Goal: Task Accomplishment & Management: Use online tool/utility

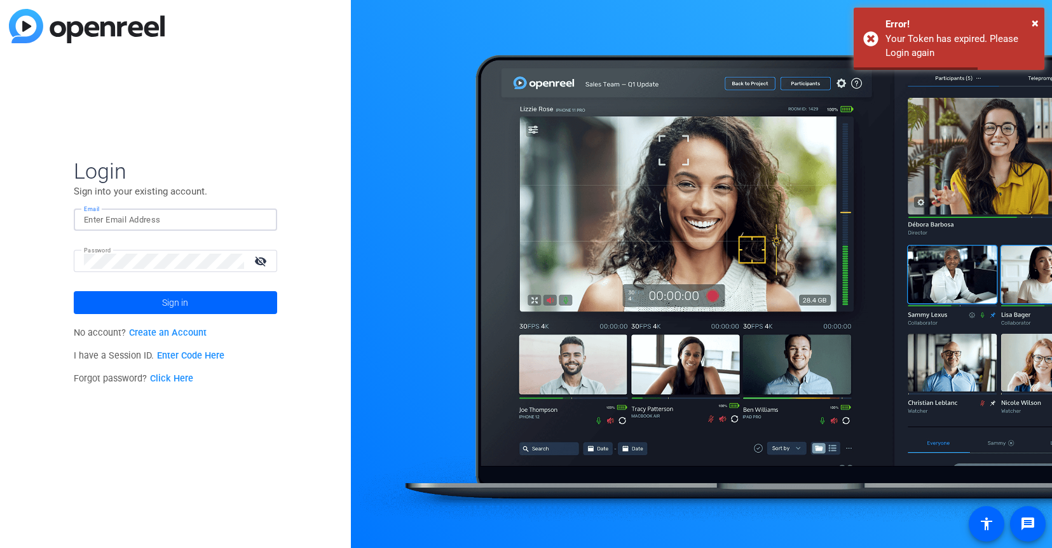
type input "[EMAIL_ADDRESS][DOMAIN_NAME]"
click at [301, 372] on div "Login Sign into your existing account. Email [EMAIL_ADDRESS][DOMAIN_NAME] Passw…" at bounding box center [175, 274] width 351 height 548
click at [200, 308] on span at bounding box center [175, 302] width 203 height 31
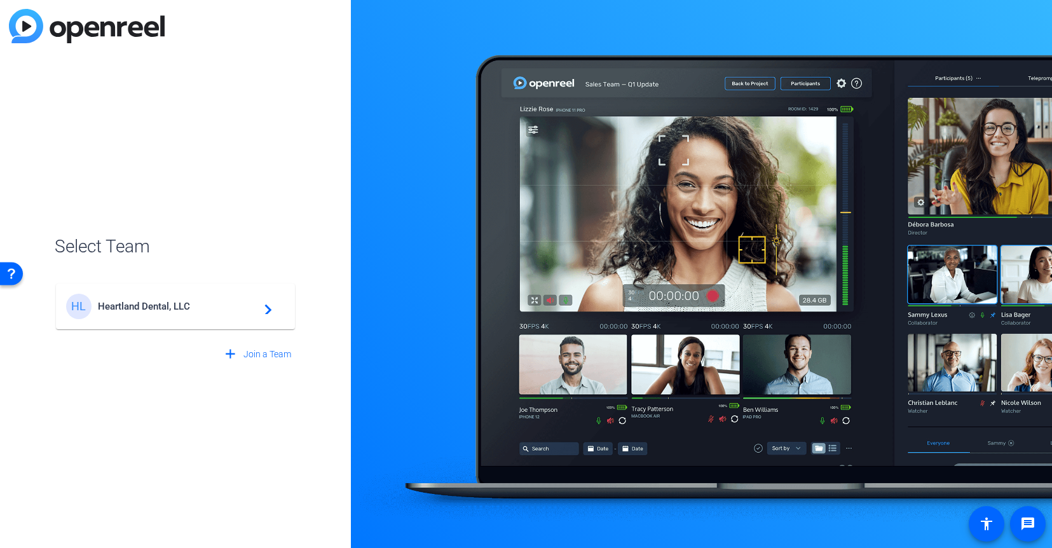
click at [221, 296] on div "HL Heartland Dental, LLC navigate_next" at bounding box center [175, 306] width 219 height 25
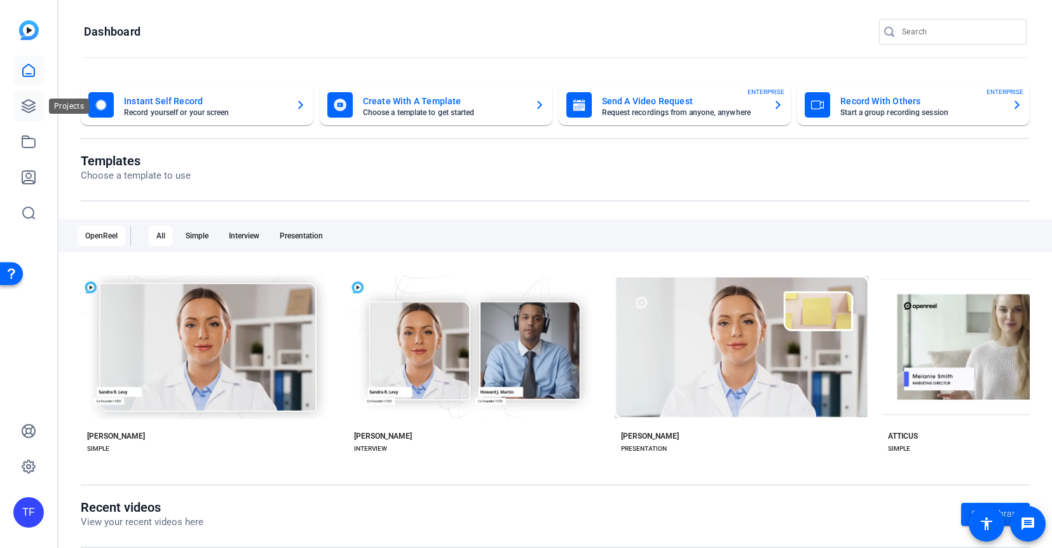
click at [30, 101] on icon at bounding box center [28, 106] width 15 height 15
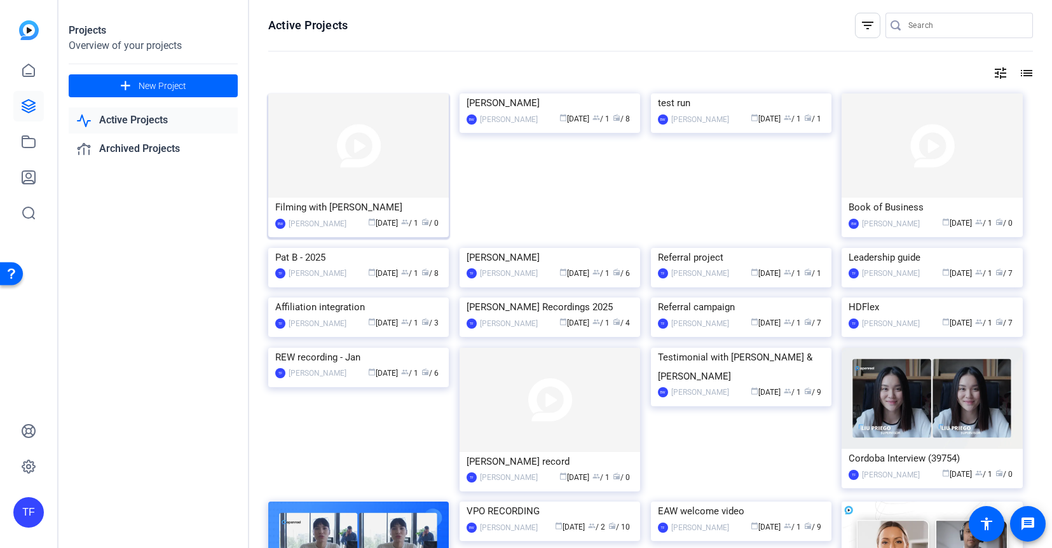
click at [341, 214] on div "Filming with [PERSON_NAME]" at bounding box center [358, 207] width 167 height 19
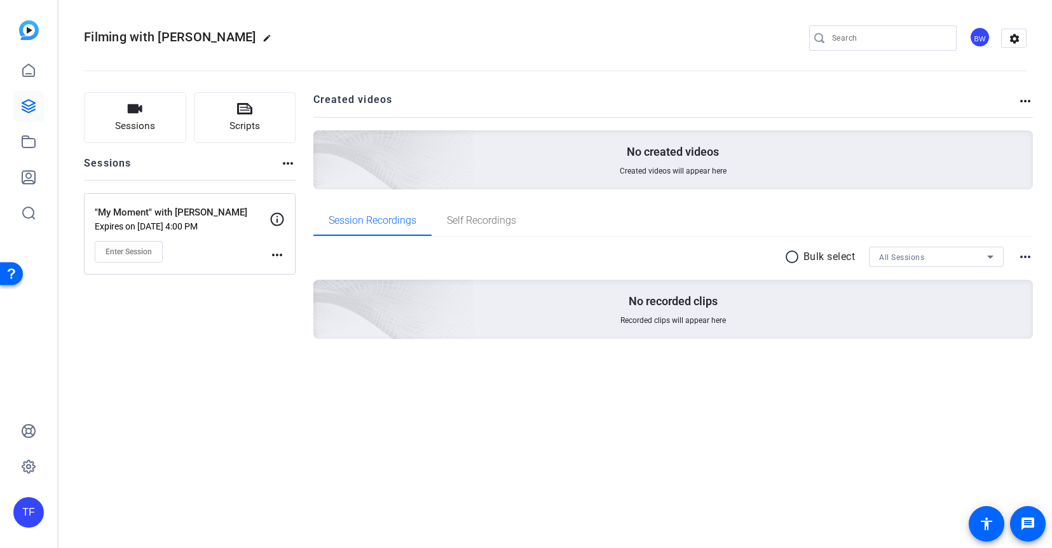
click at [281, 257] on mat-icon "more_horiz" at bounding box center [276, 254] width 15 height 15
click at [295, 275] on span "Edit Session" at bounding box center [309, 273] width 58 height 15
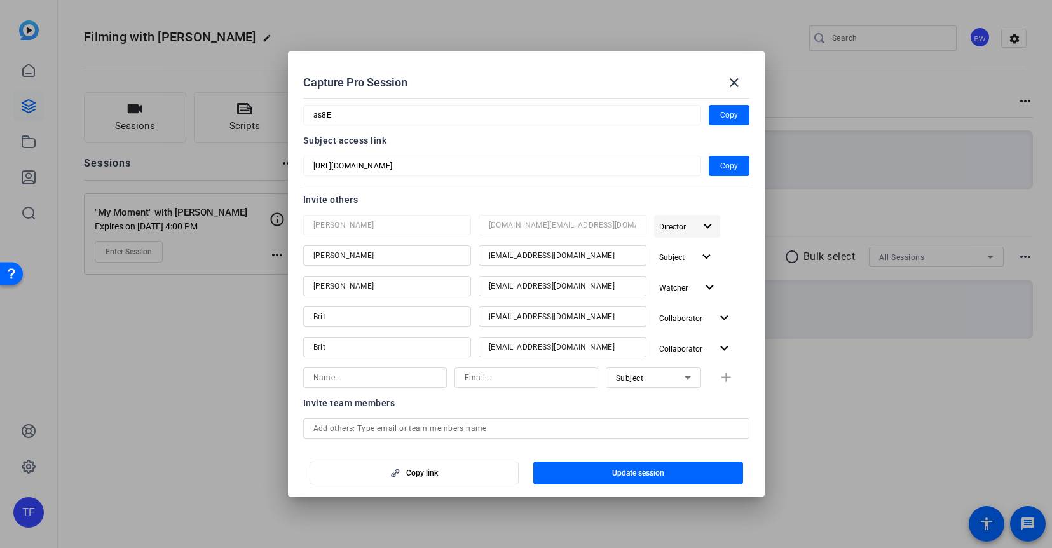
scroll to position [77, 0]
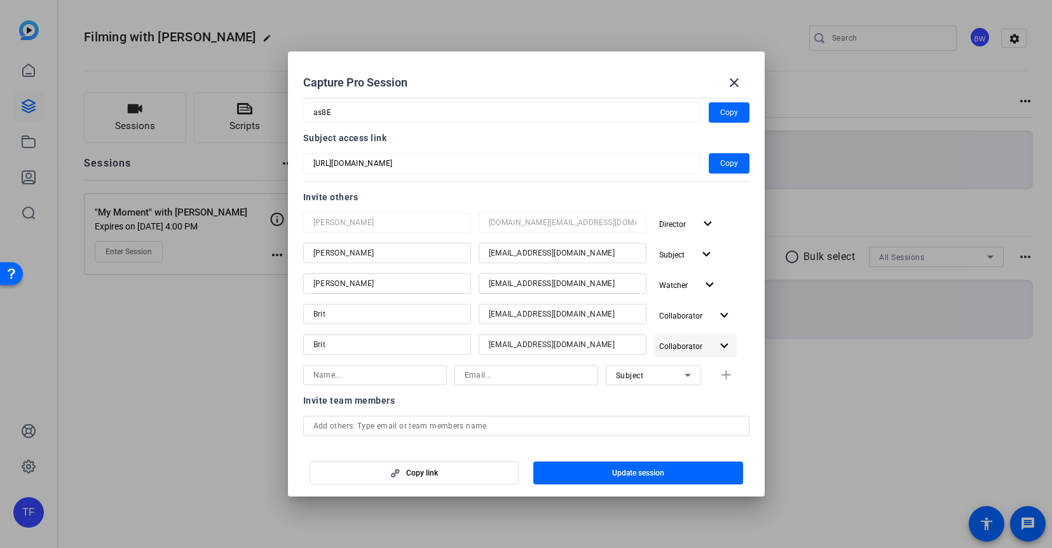
click at [722, 350] on mat-icon "expand_more" at bounding box center [724, 346] width 16 height 16
click at [737, 337] on div at bounding box center [526, 274] width 1052 height 548
click at [724, 375] on div "Subject add" at bounding box center [526, 375] width 446 height 20
click at [404, 372] on input at bounding box center [374, 374] width 123 height 15
type input "t"
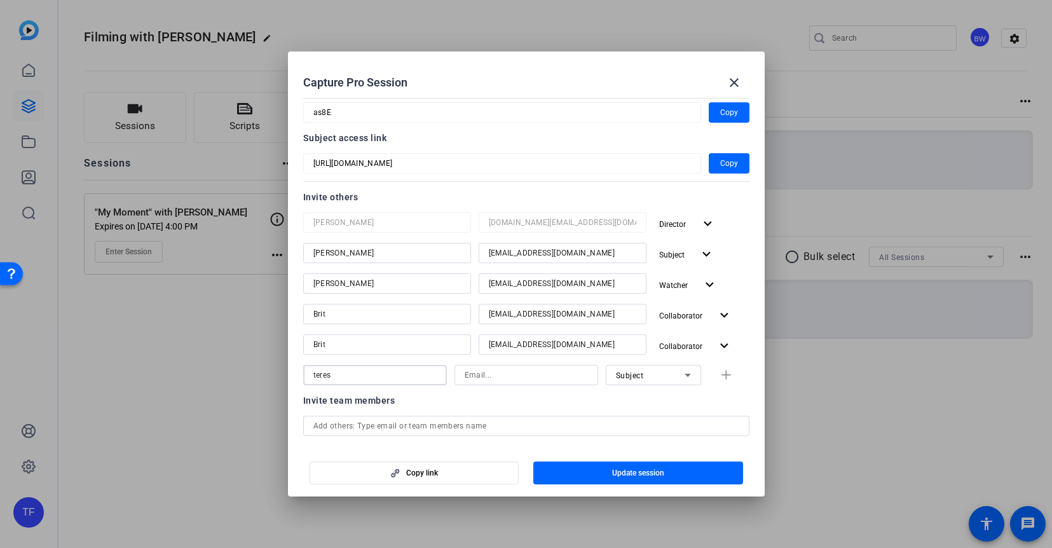
type input "teres"
type input "[EMAIL_ADDRESS][DOMAIN_NAME]"
click at [631, 472] on span "Update session" at bounding box center [638, 473] width 52 height 10
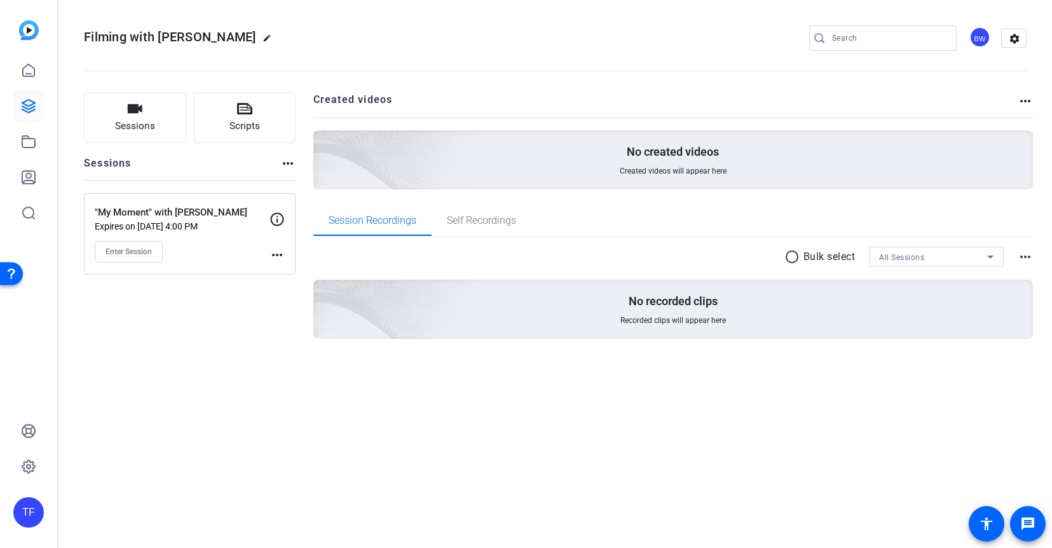
click at [276, 254] on mat-icon "more_horiz" at bounding box center [276, 254] width 15 height 15
click at [289, 269] on span "Edit Session" at bounding box center [309, 273] width 58 height 15
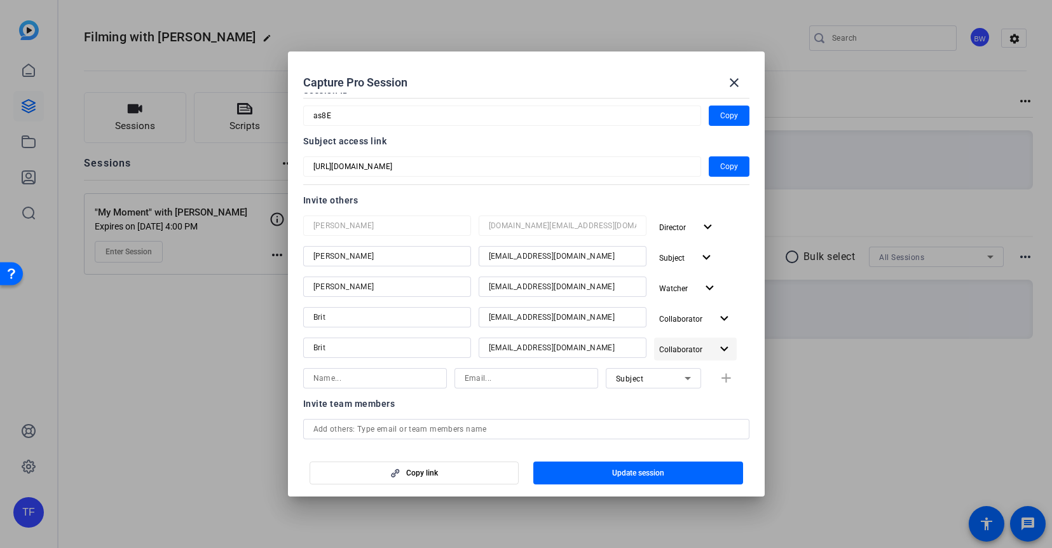
scroll to position [75, 0]
click at [721, 346] on mat-icon "expand_more" at bounding box center [724, 348] width 16 height 16
click at [733, 340] on div at bounding box center [526, 274] width 1052 height 548
click at [130, 323] on div at bounding box center [526, 274] width 1052 height 548
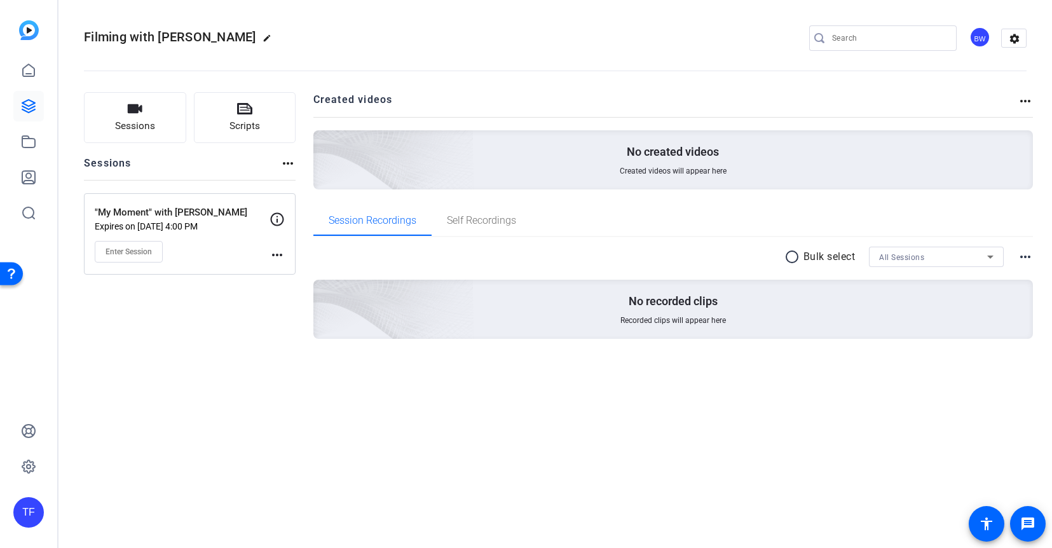
click at [278, 250] on mat-icon "more_horiz" at bounding box center [276, 254] width 15 height 15
click at [289, 275] on span "Edit Session" at bounding box center [309, 273] width 58 height 15
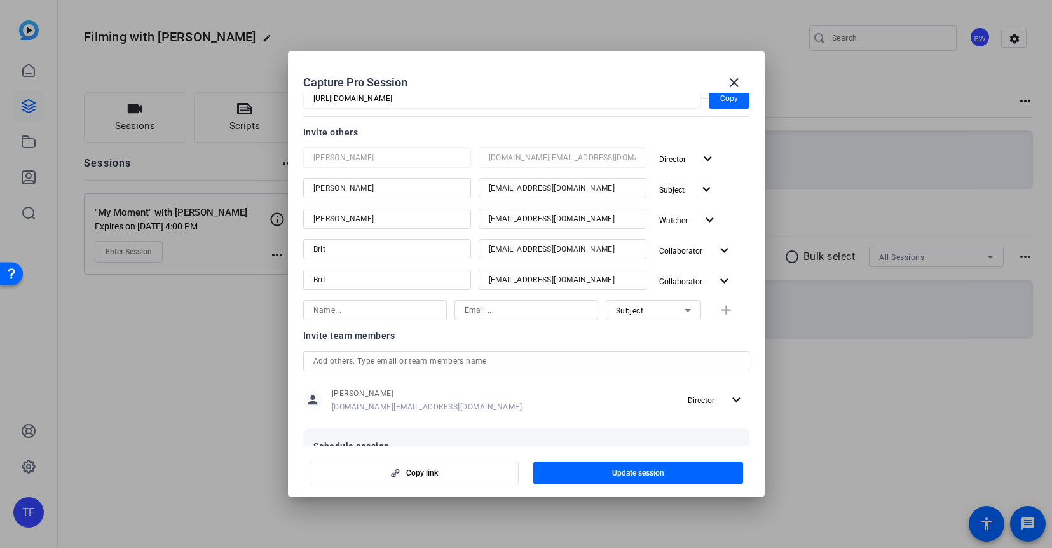
scroll to position [142, 0]
click at [721, 258] on span "button" at bounding box center [695, 250] width 83 height 31
click at [739, 247] on div at bounding box center [526, 274] width 1052 height 548
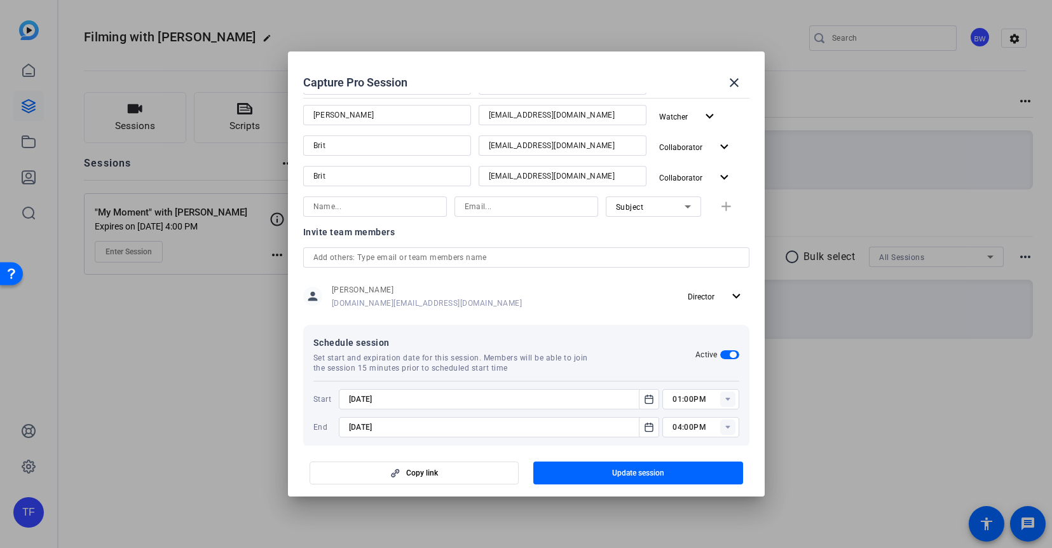
scroll to position [261, 0]
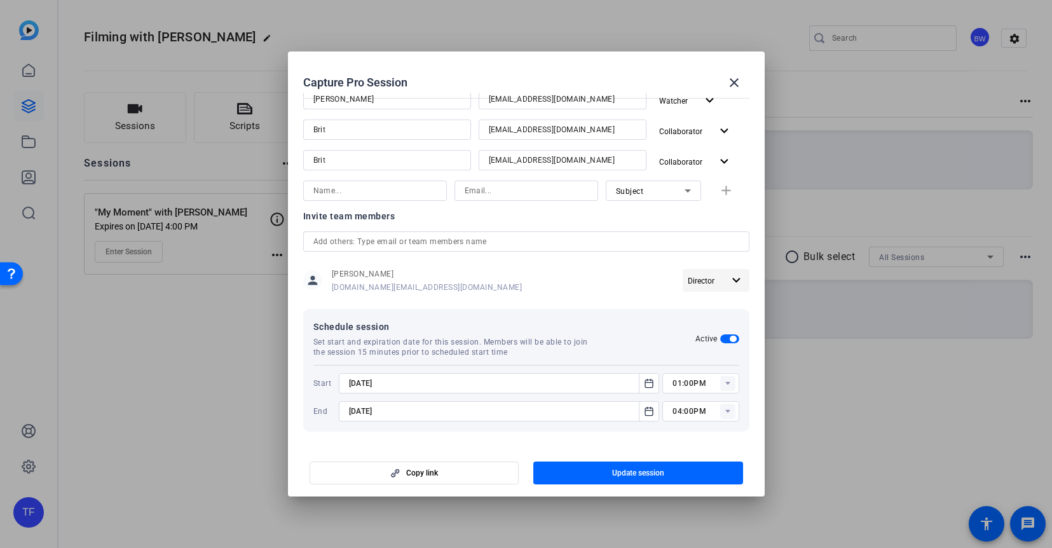
click at [713, 277] on span "Director" at bounding box center [701, 280] width 27 height 9
click at [639, 282] on div at bounding box center [526, 274] width 1052 height 548
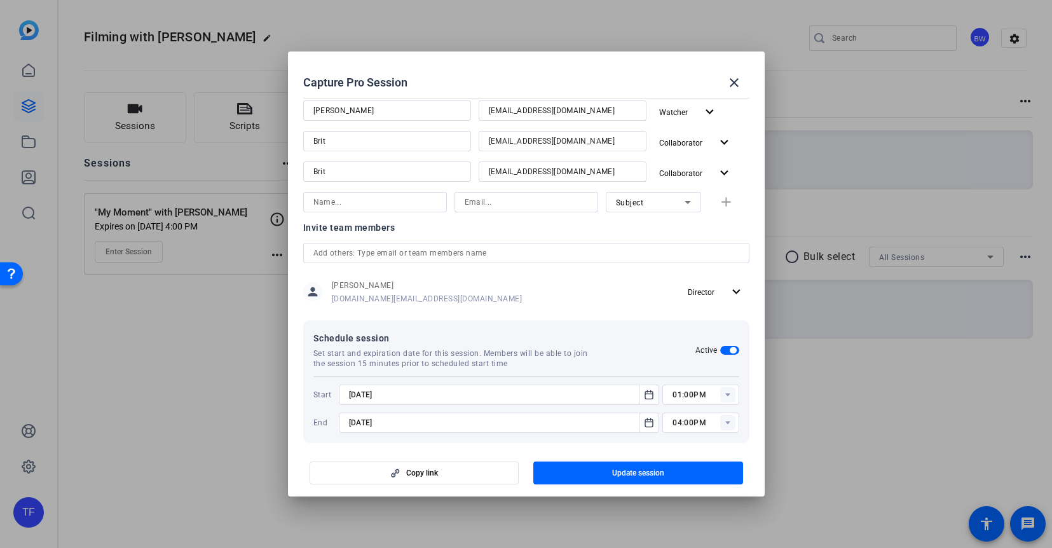
scroll to position [245, 0]
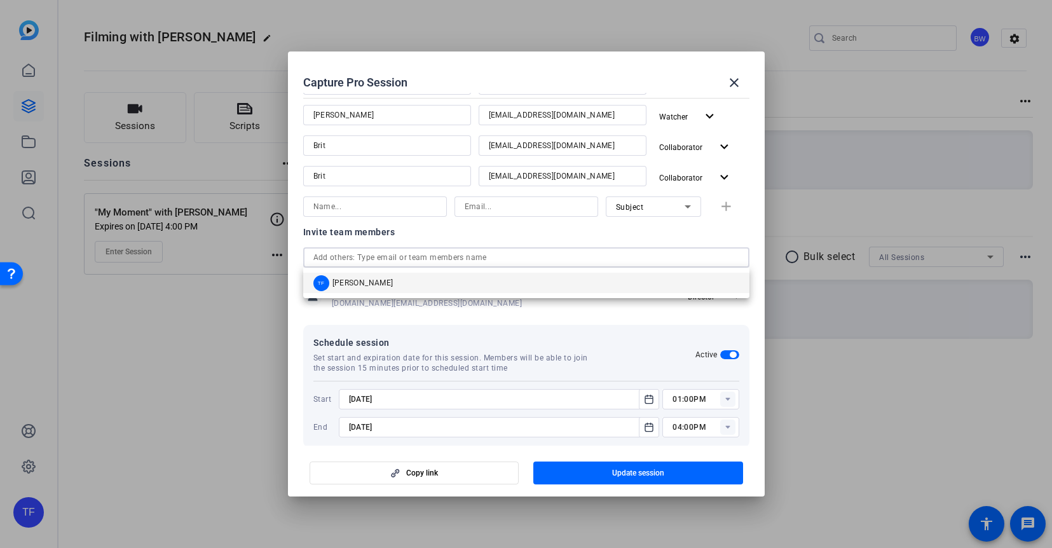
click at [533, 254] on input "text" at bounding box center [526, 257] width 426 height 15
click at [402, 284] on mat-option "TF [PERSON_NAME]" at bounding box center [526, 283] width 446 height 20
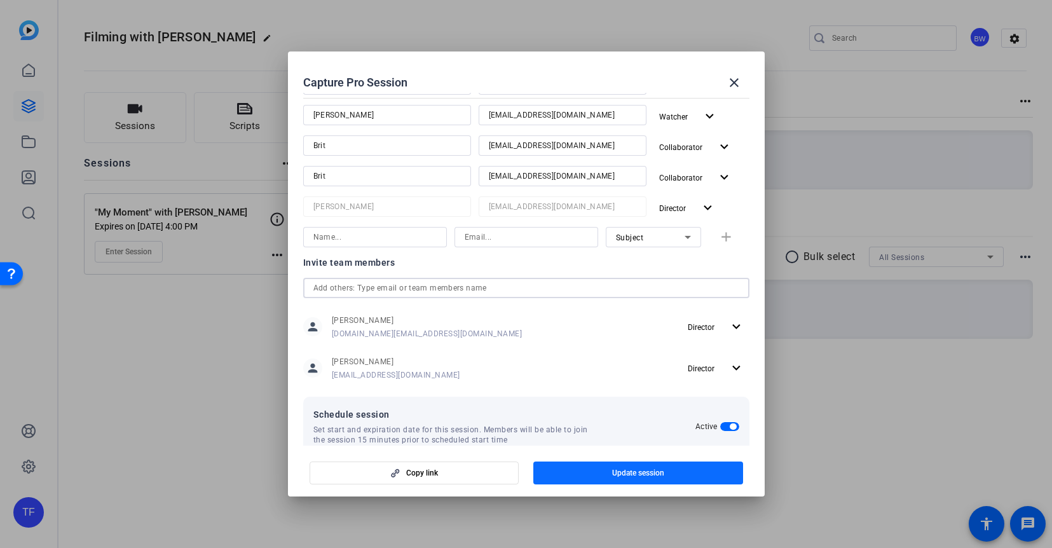
click at [632, 470] on span "Update session" at bounding box center [638, 473] width 52 height 10
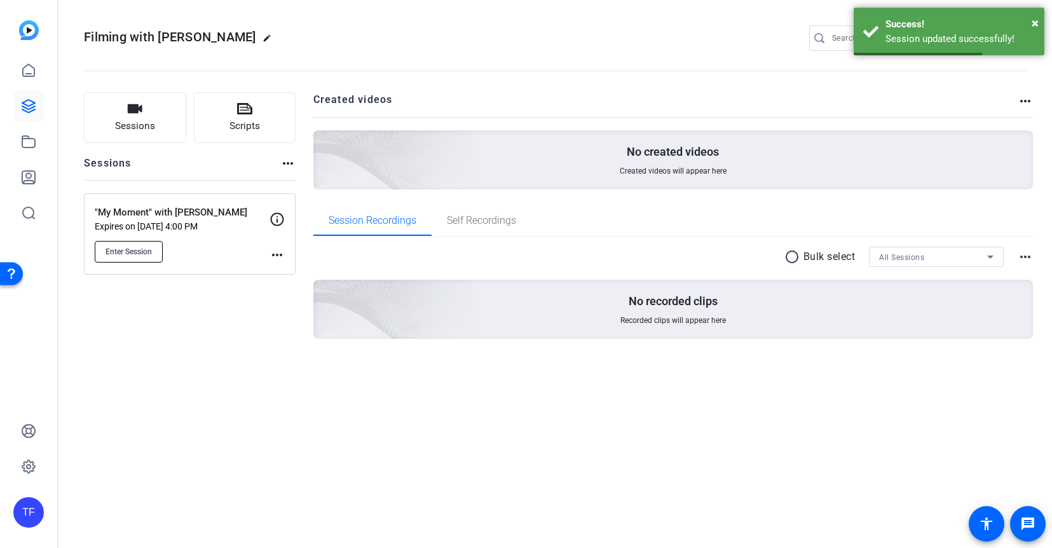
click at [112, 254] on span "Enter Session" at bounding box center [128, 252] width 46 height 10
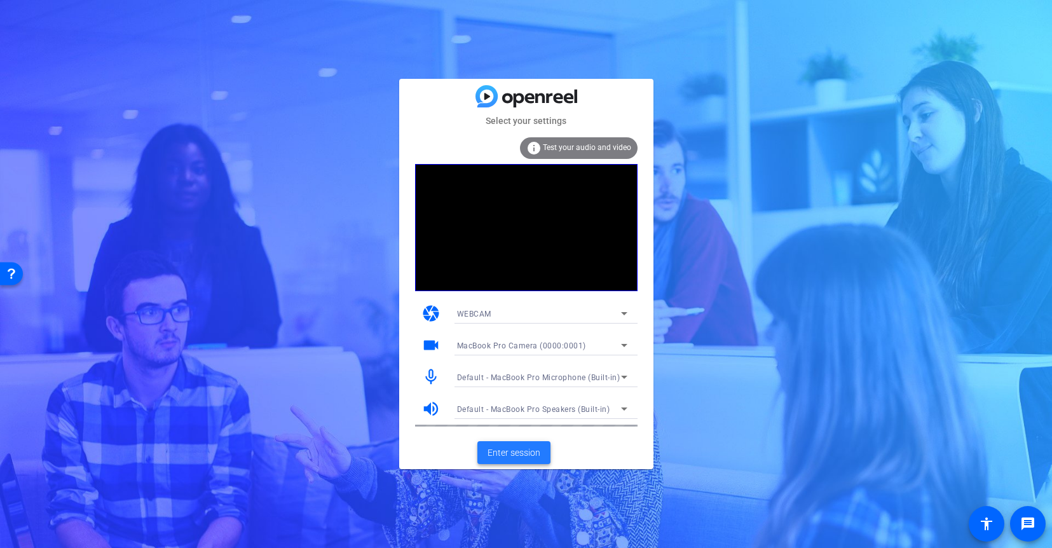
click at [500, 447] on span "Enter session" at bounding box center [513, 452] width 53 height 13
